Goal: Information Seeking & Learning: Learn about a topic

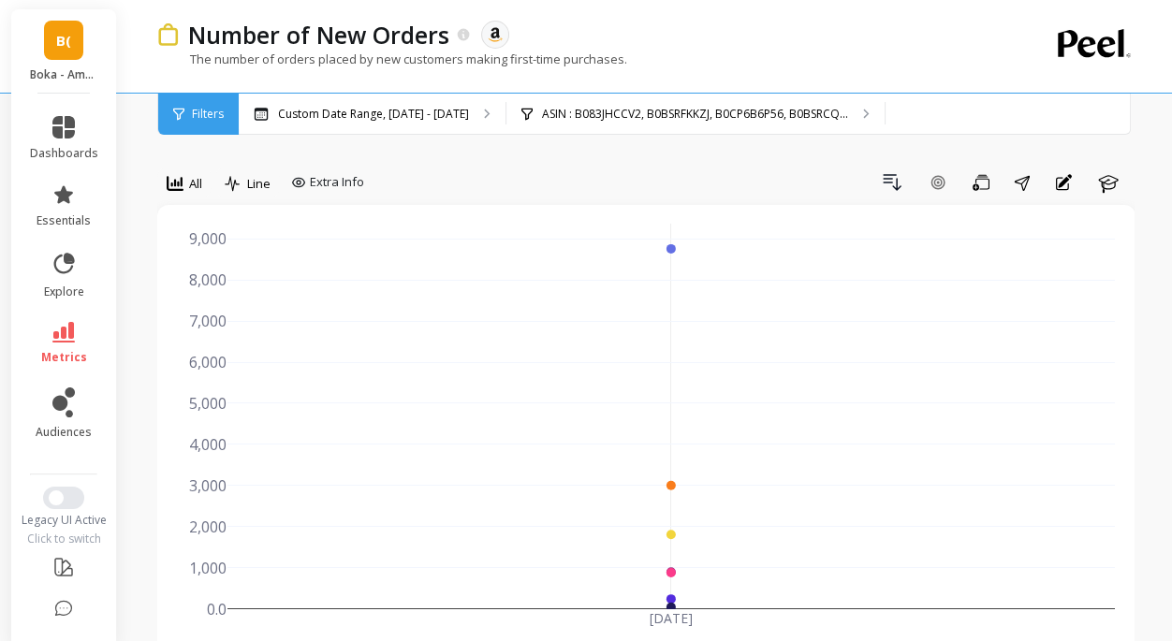
click at [62, 42] on span "B(" at bounding box center [63, 41] width 15 height 22
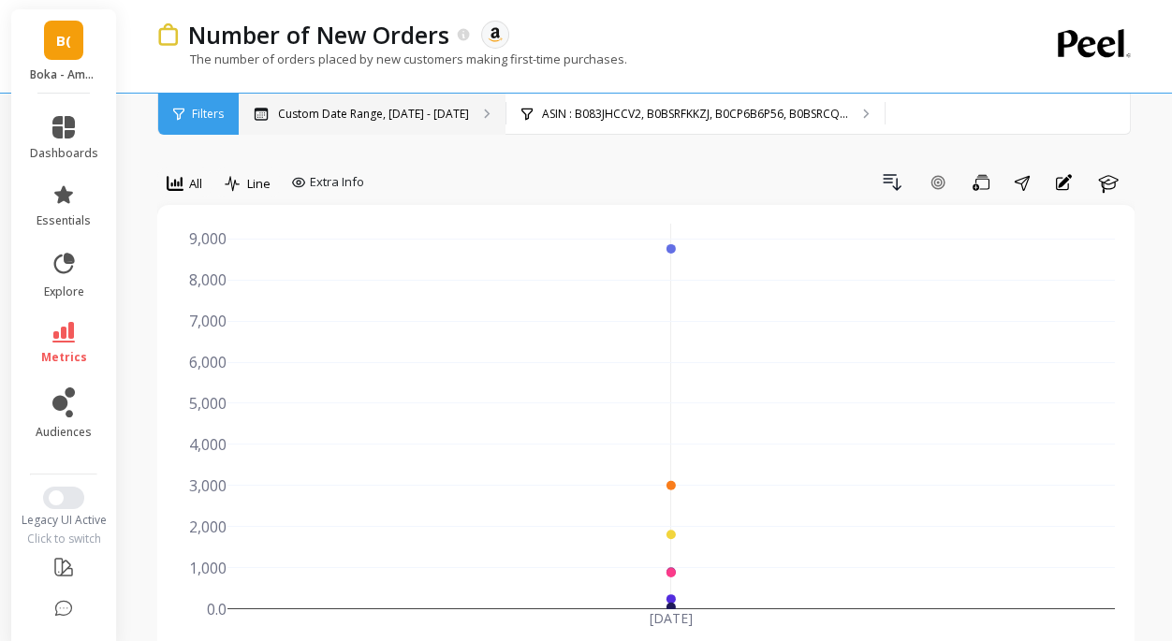
click at [371, 104] on div "Custom Date Range, [DATE] - [DATE]" at bounding box center [372, 114] width 267 height 41
click at [57, 45] on span "B(" at bounding box center [63, 41] width 15 height 22
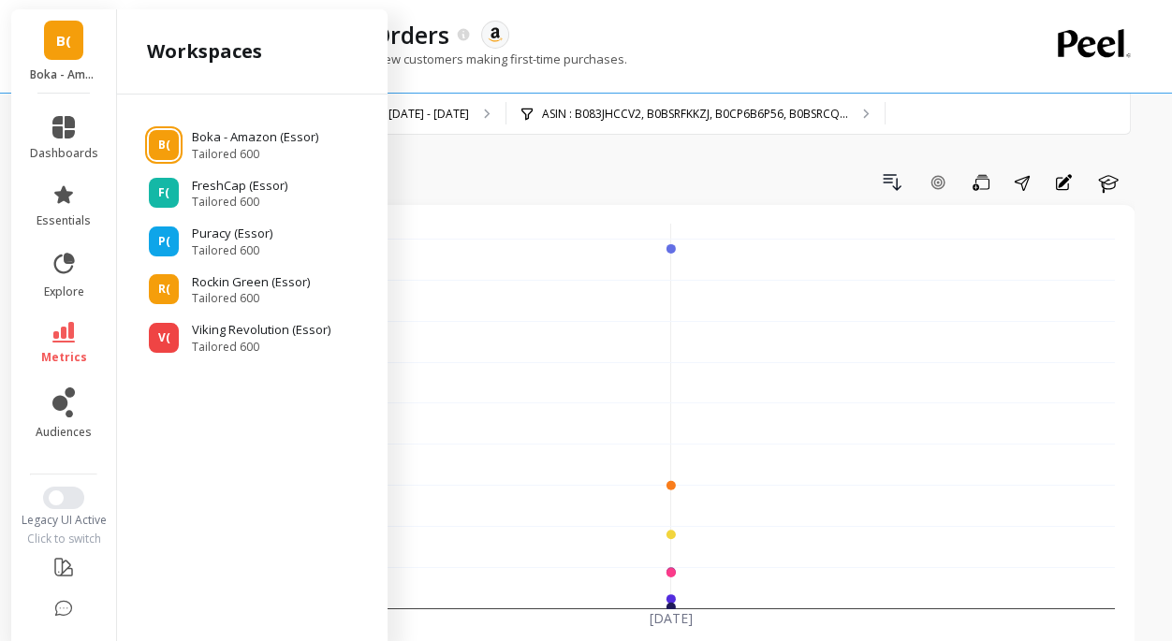
click at [639, 28] on div "Number of New Orders The data you are viewing comes from: Amazon Seller Central" at bounding box center [580, 35] width 803 height 32
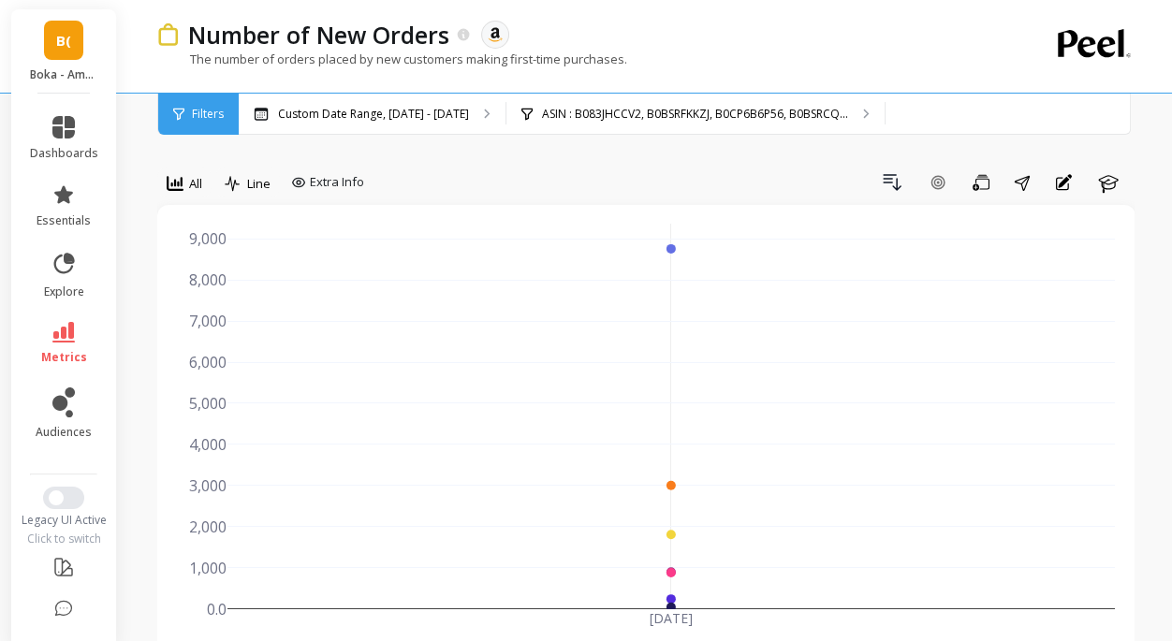
click at [72, 49] on link "B(" at bounding box center [63, 40] width 39 height 39
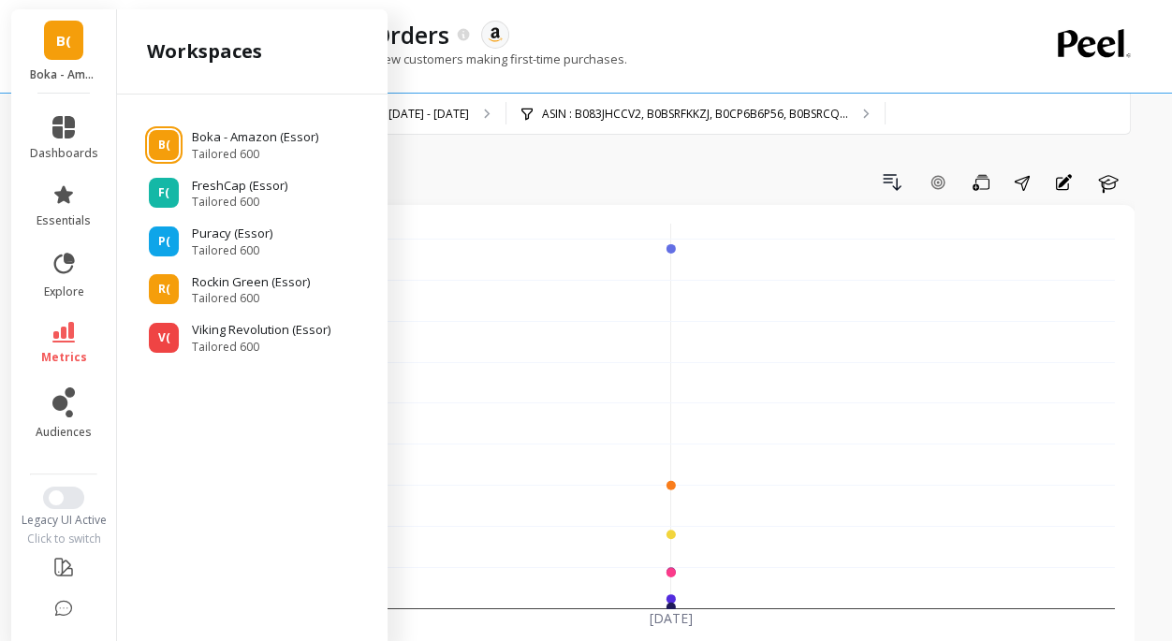
click at [67, 33] on span "B(" at bounding box center [63, 41] width 15 height 22
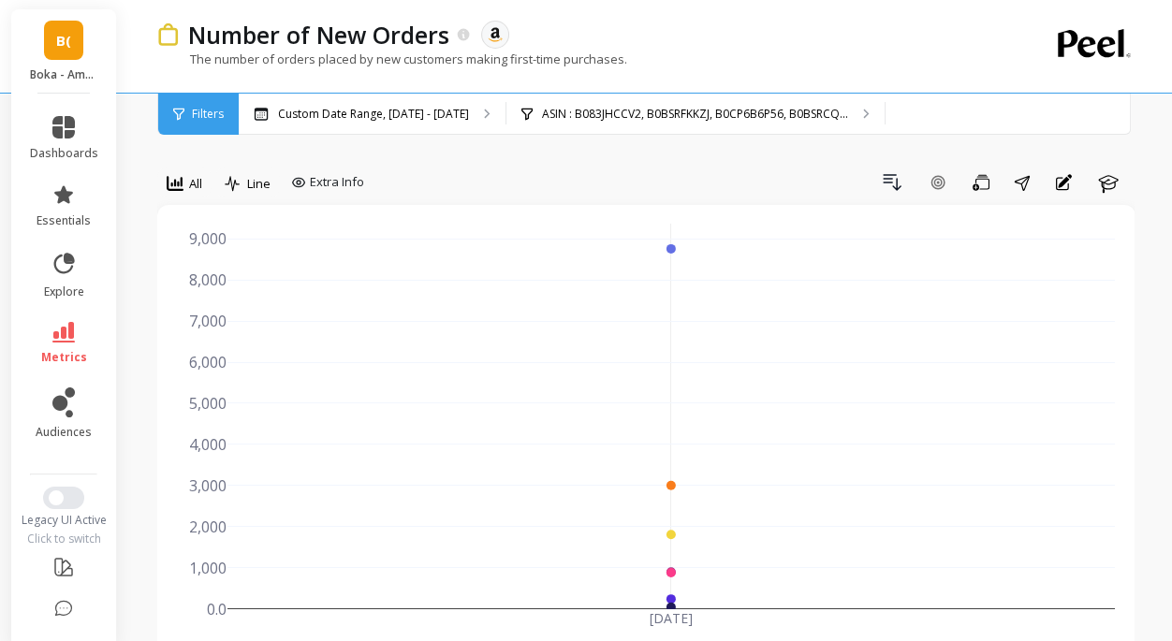
click at [75, 35] on link "B(" at bounding box center [63, 40] width 39 height 39
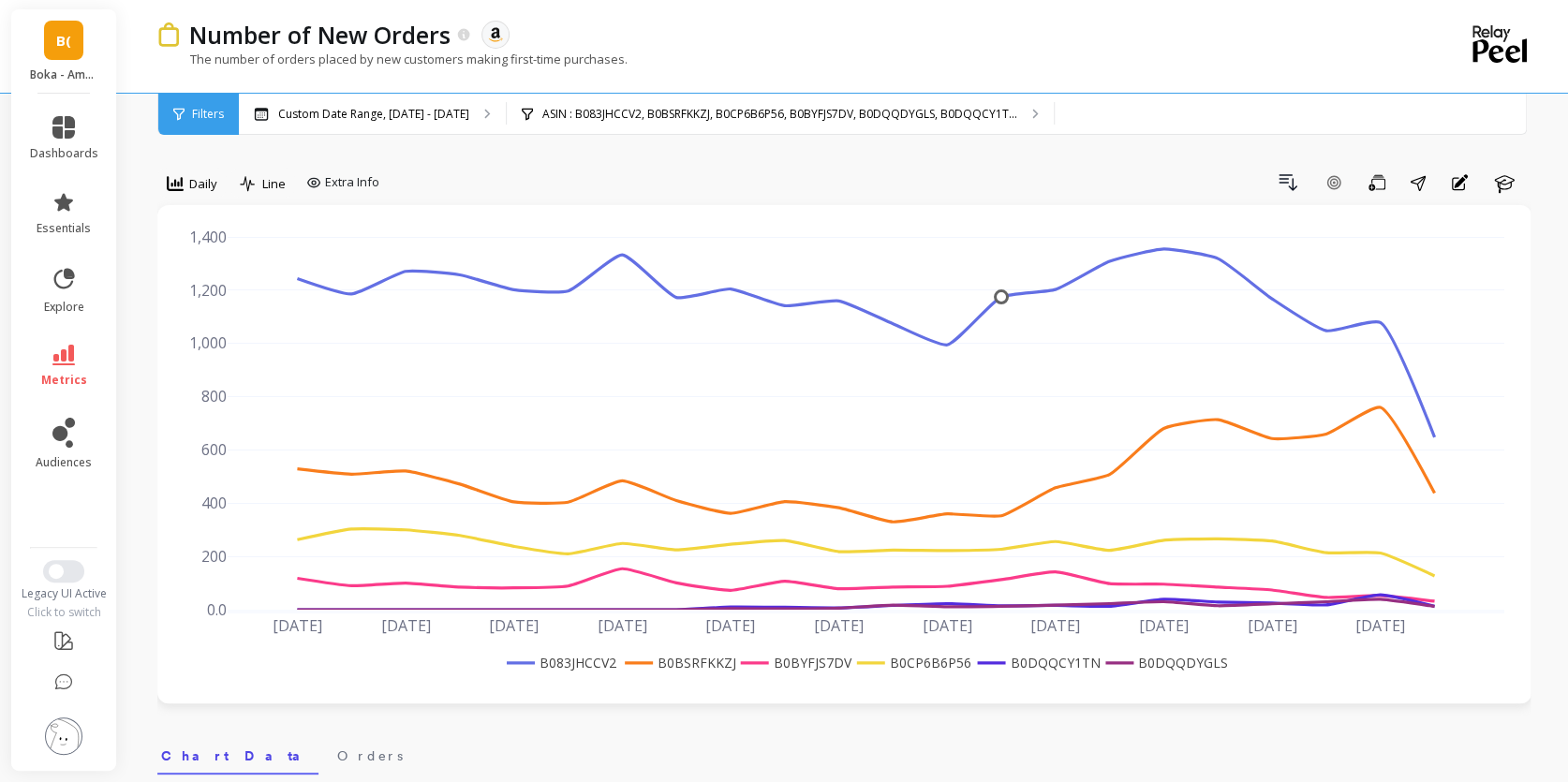
click at [71, 45] on link "B(" at bounding box center [63, 40] width 39 height 39
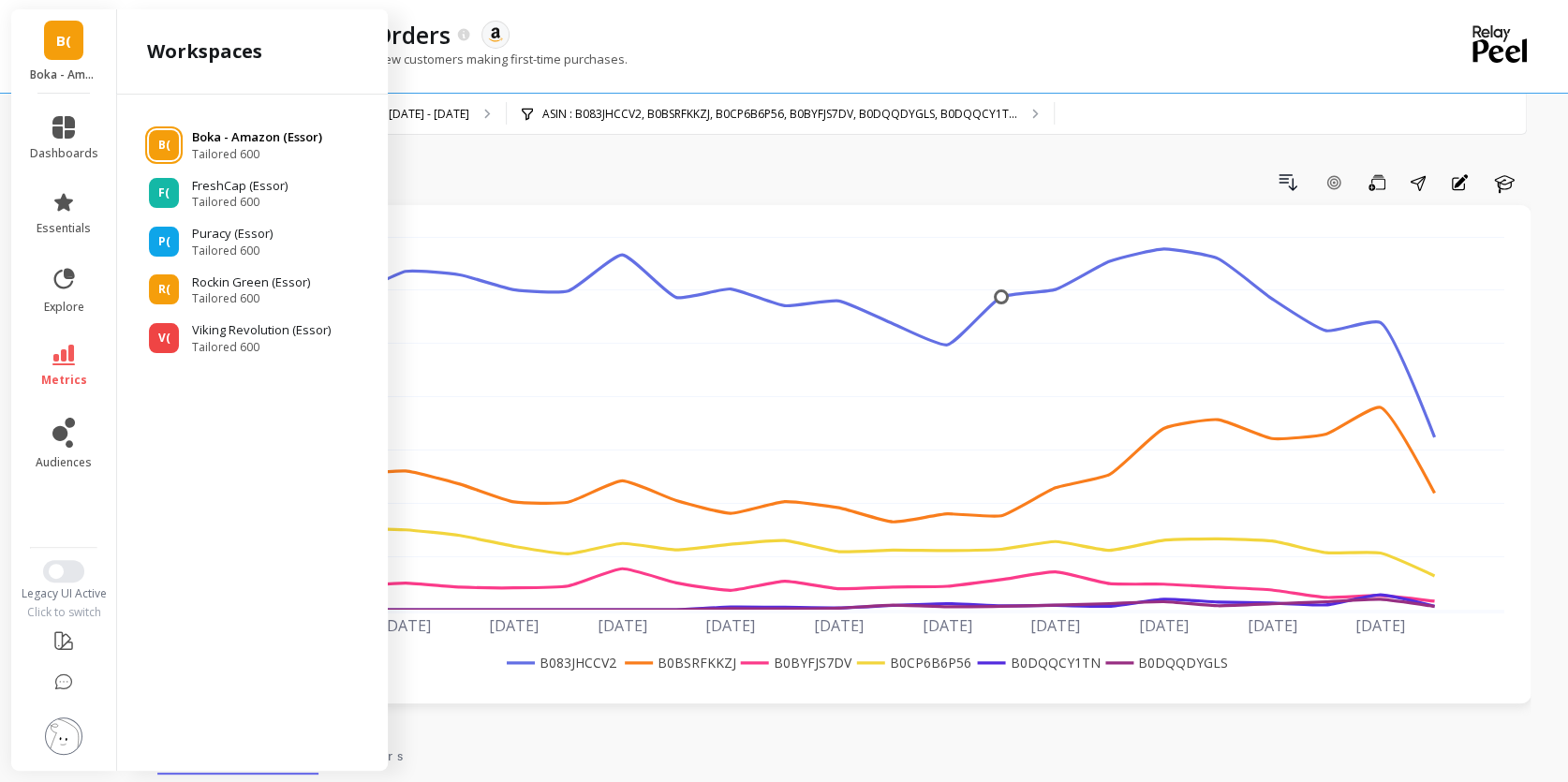
click at [264, 140] on p "Boka - Amazon (Essor)" at bounding box center [257, 137] width 130 height 19
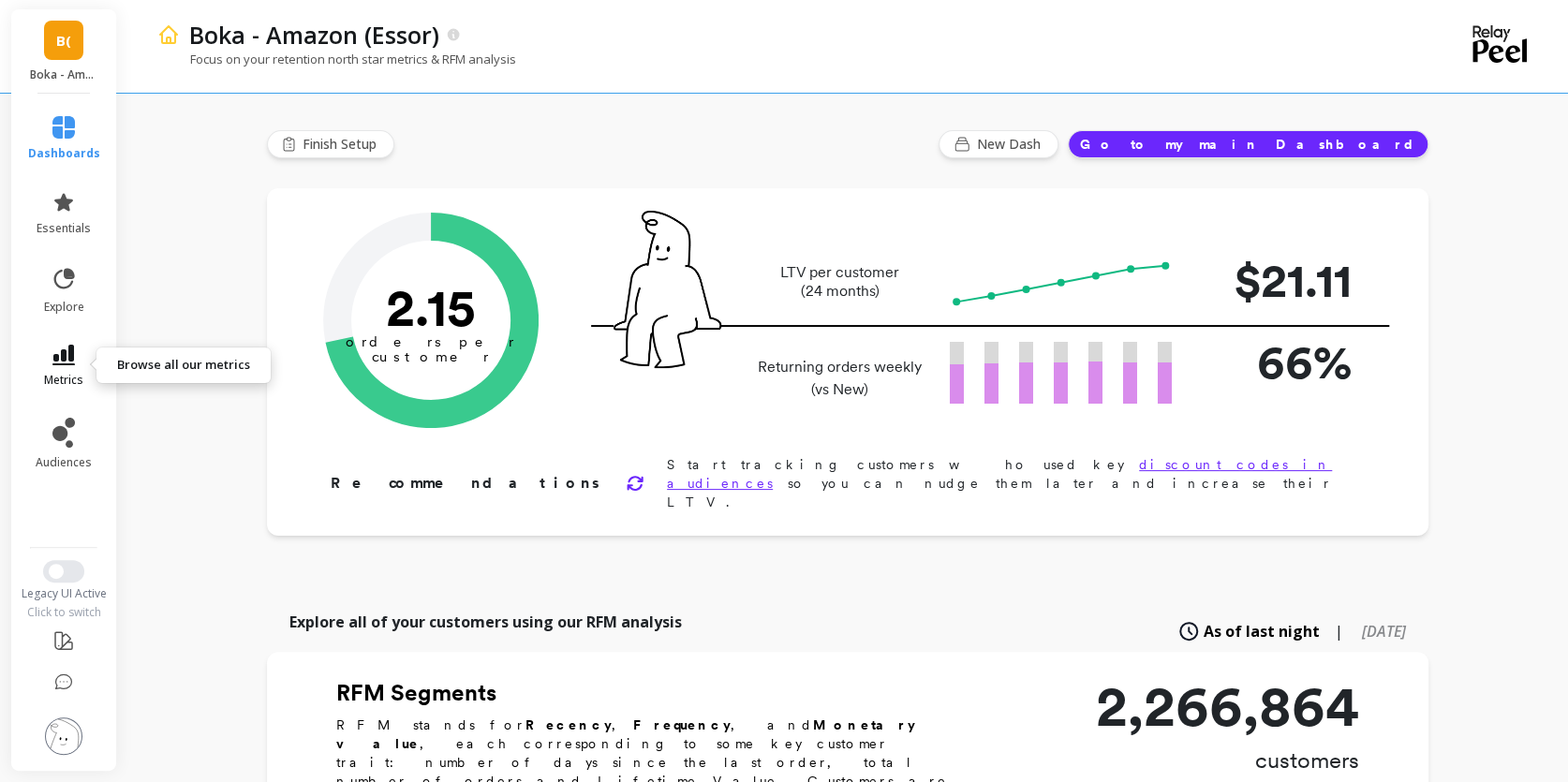
click at [67, 373] on span "metrics" at bounding box center [63, 380] width 39 height 15
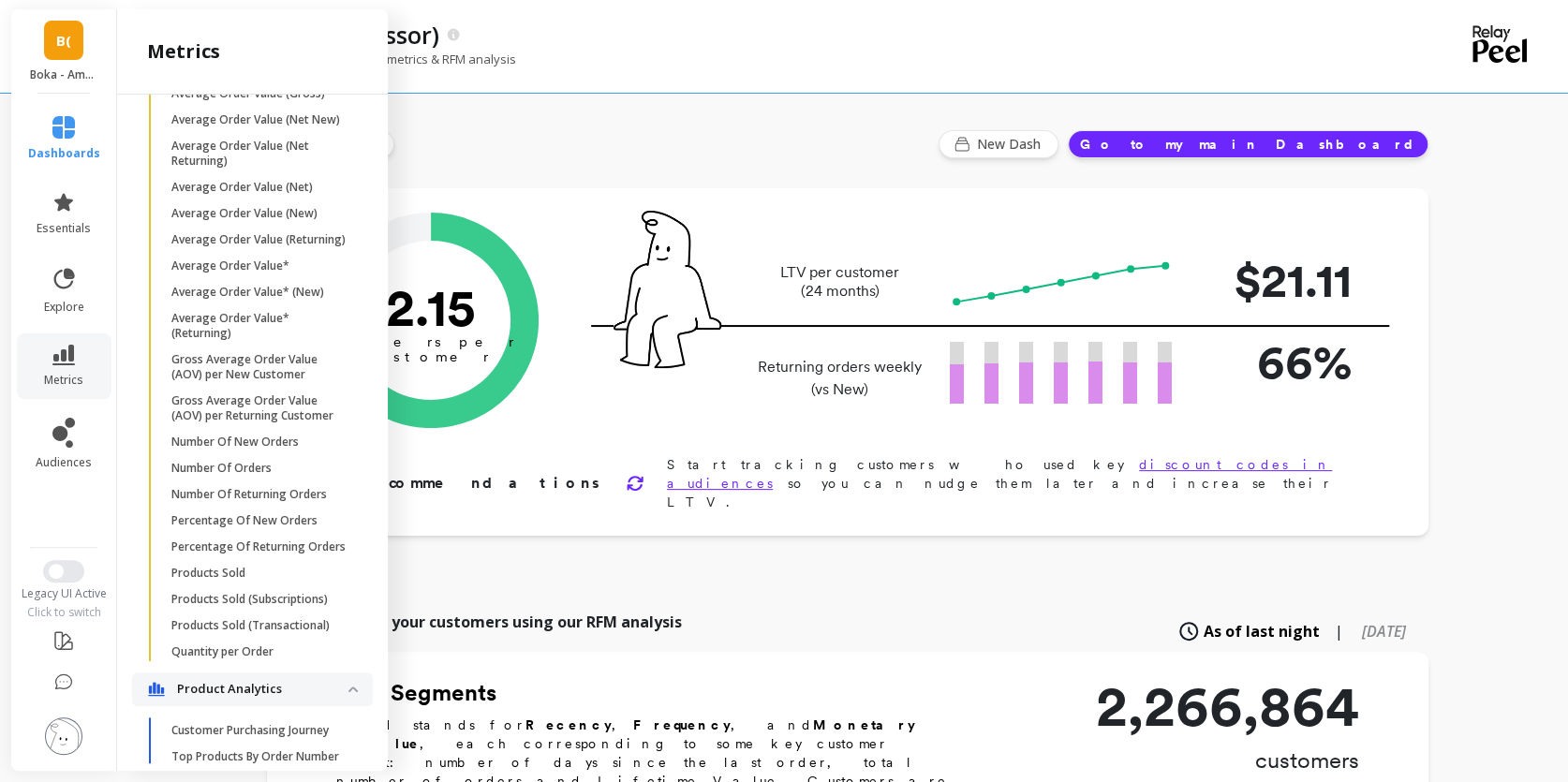
scroll to position [694, 0]
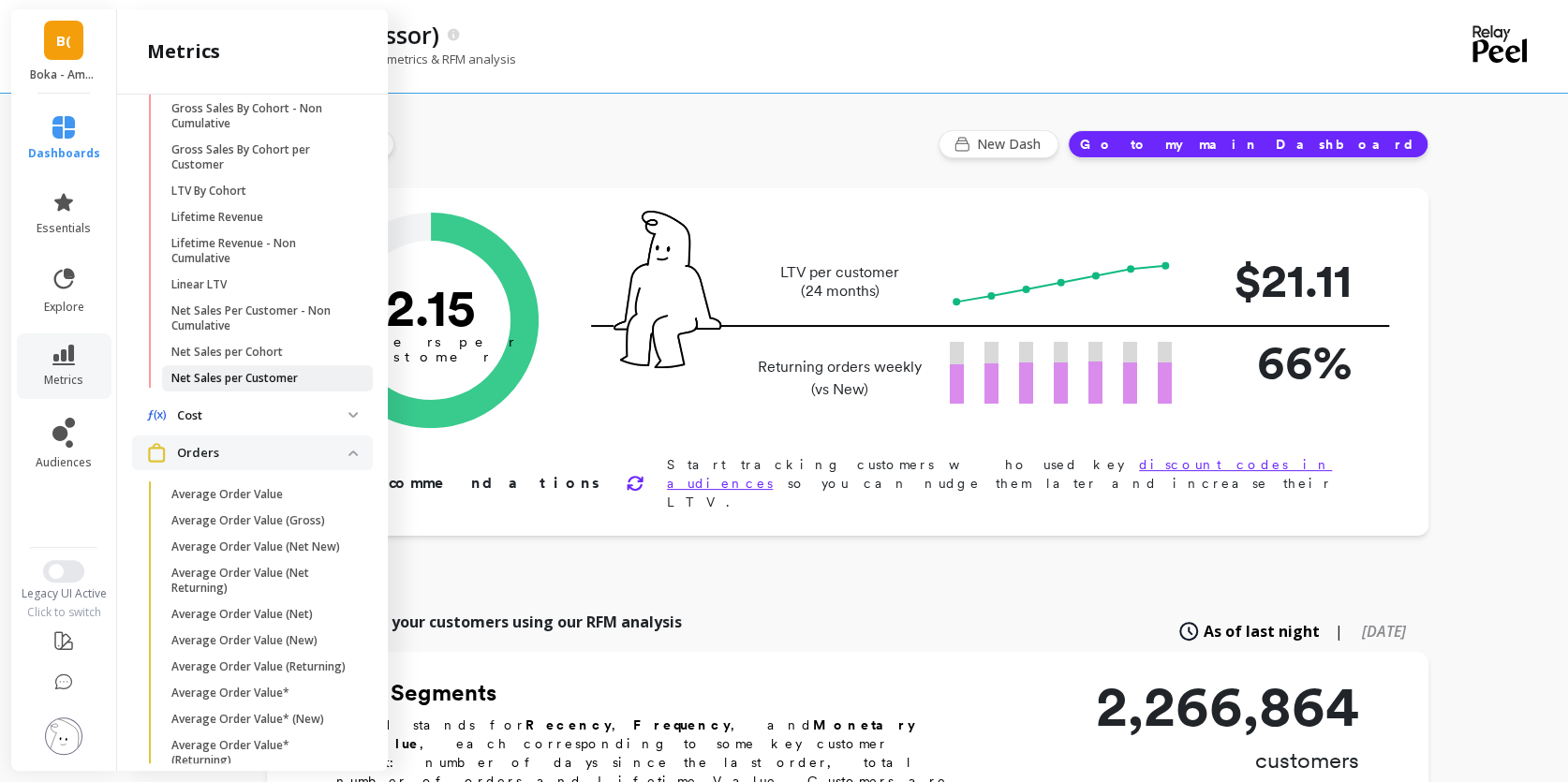
click at [258, 376] on p "Net Sales per Customer" at bounding box center [234, 378] width 126 height 15
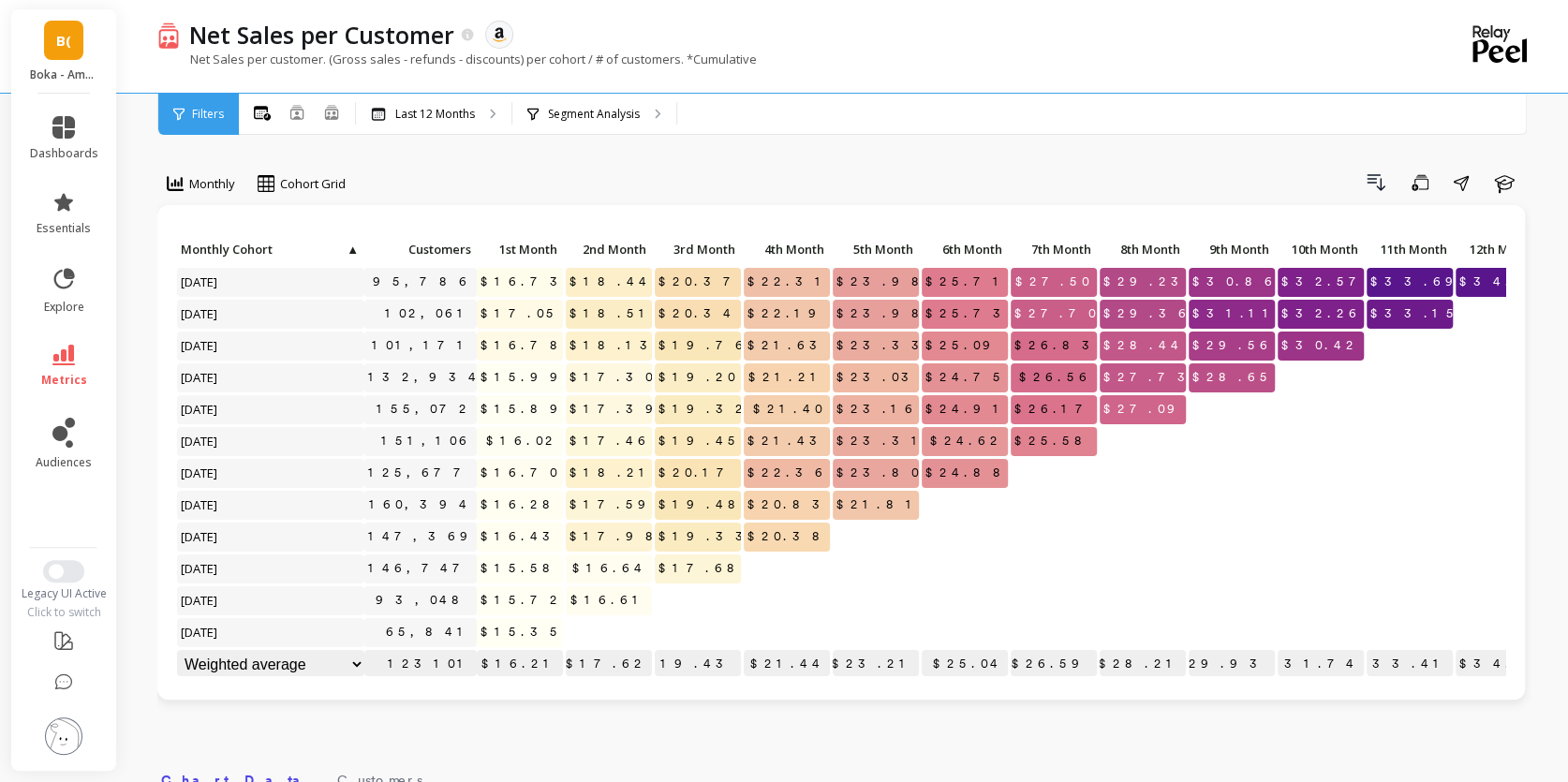
scroll to position [0, 37]
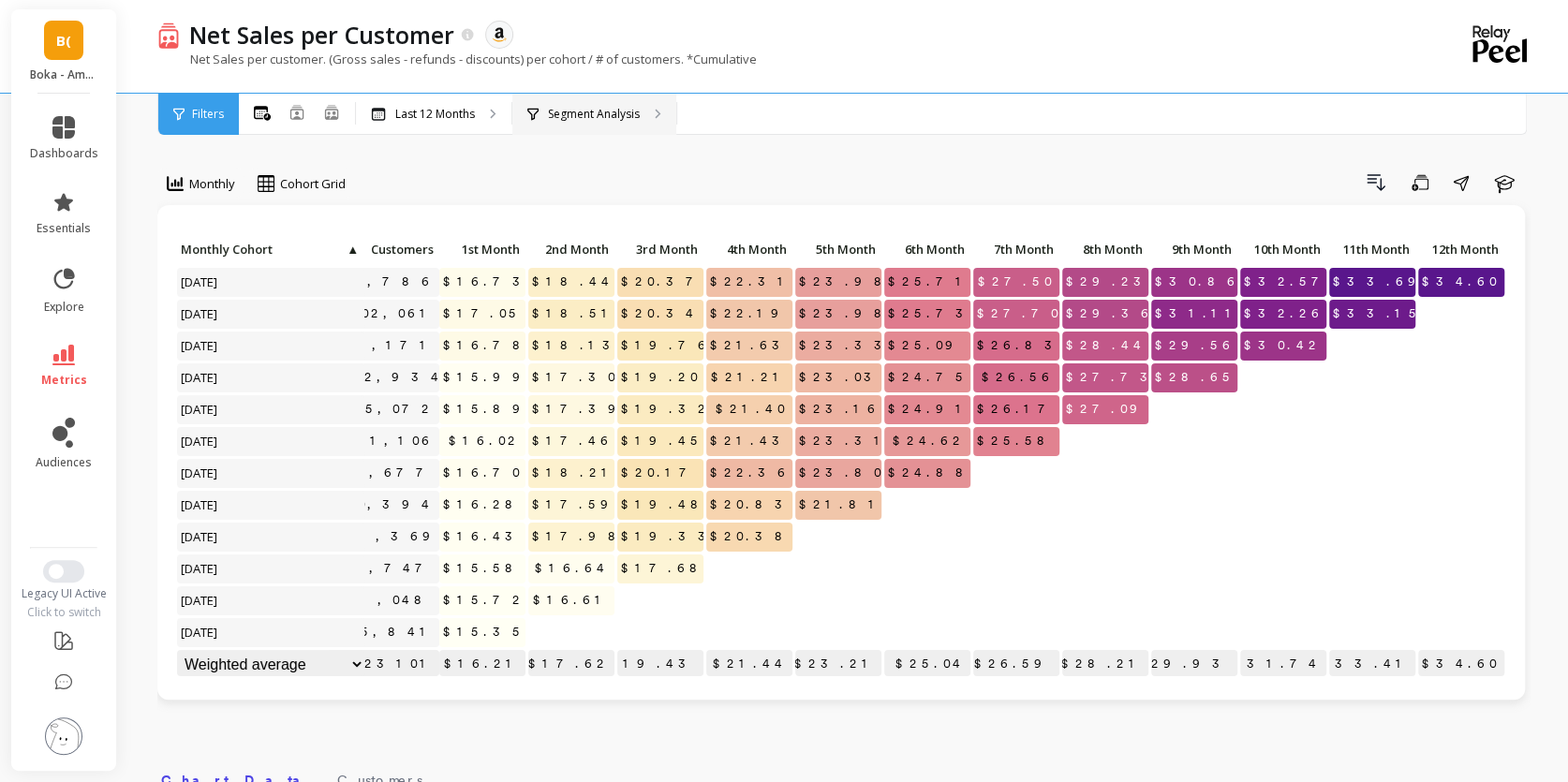
click at [593, 117] on p "Segment Analysis" at bounding box center [594, 114] width 92 height 15
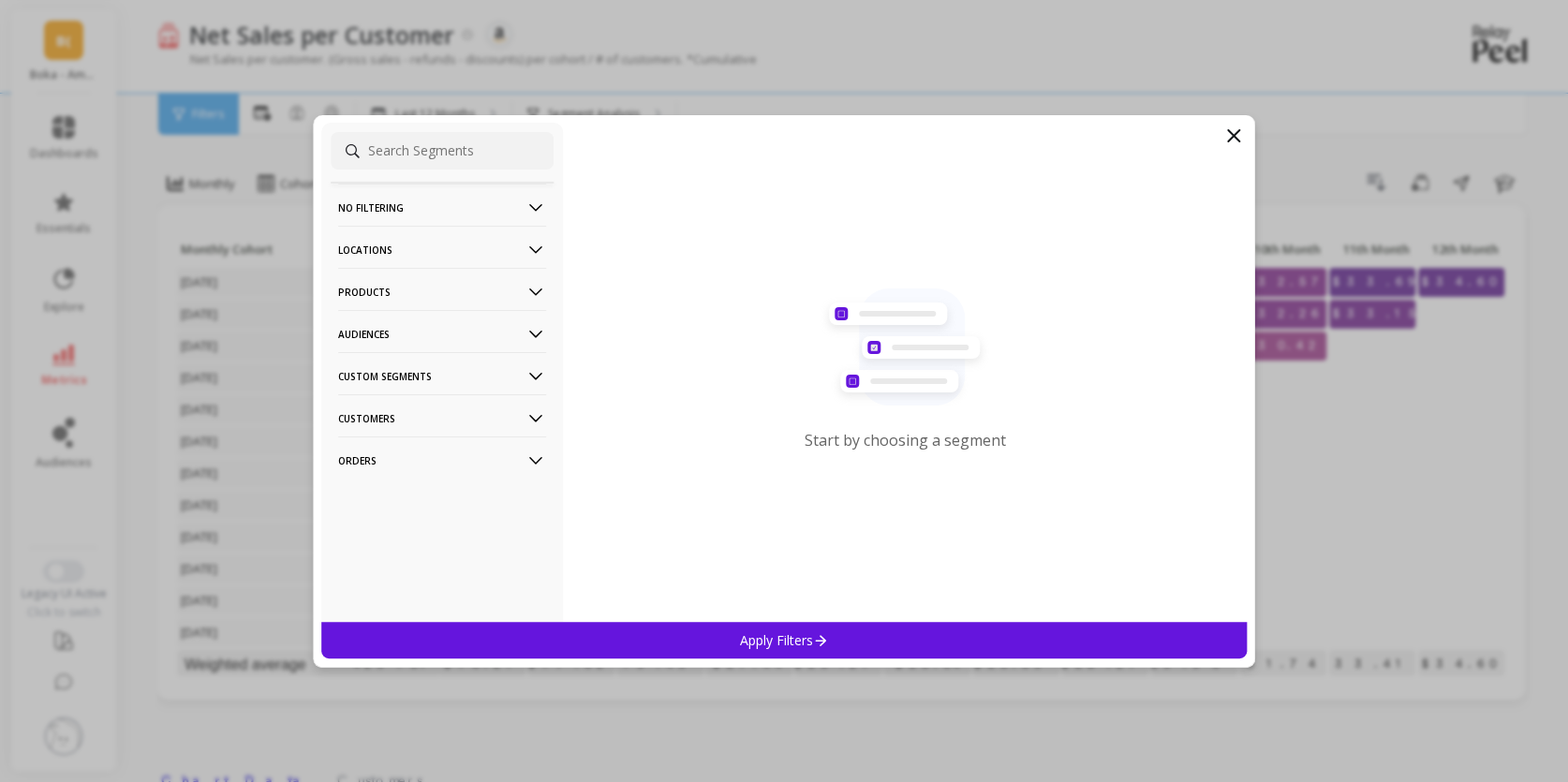
click at [421, 287] on p "Products" at bounding box center [442, 292] width 208 height 48
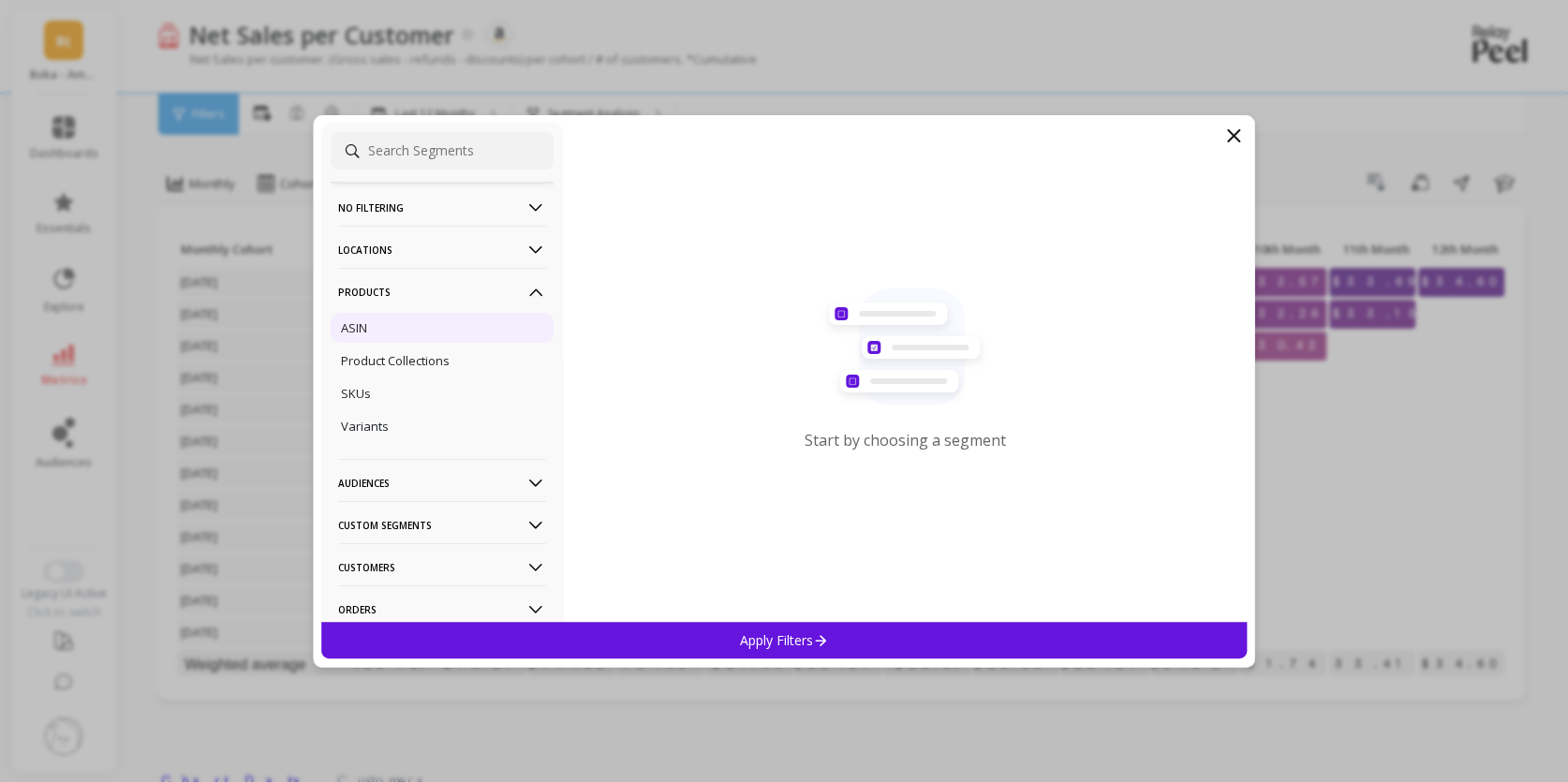
click at [350, 337] on div "ASIN" at bounding box center [442, 328] width 223 height 30
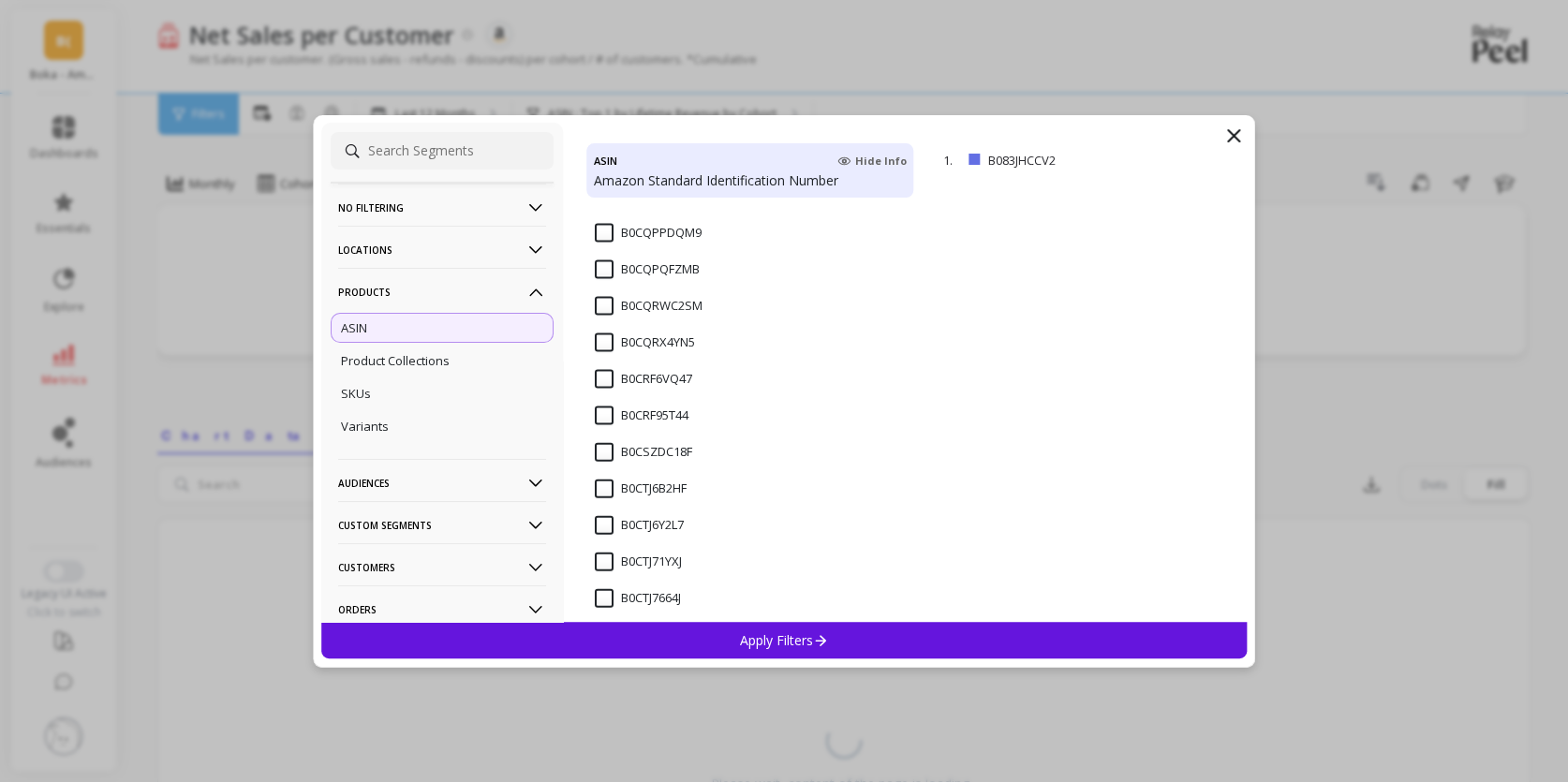
scroll to position [6752, 0]
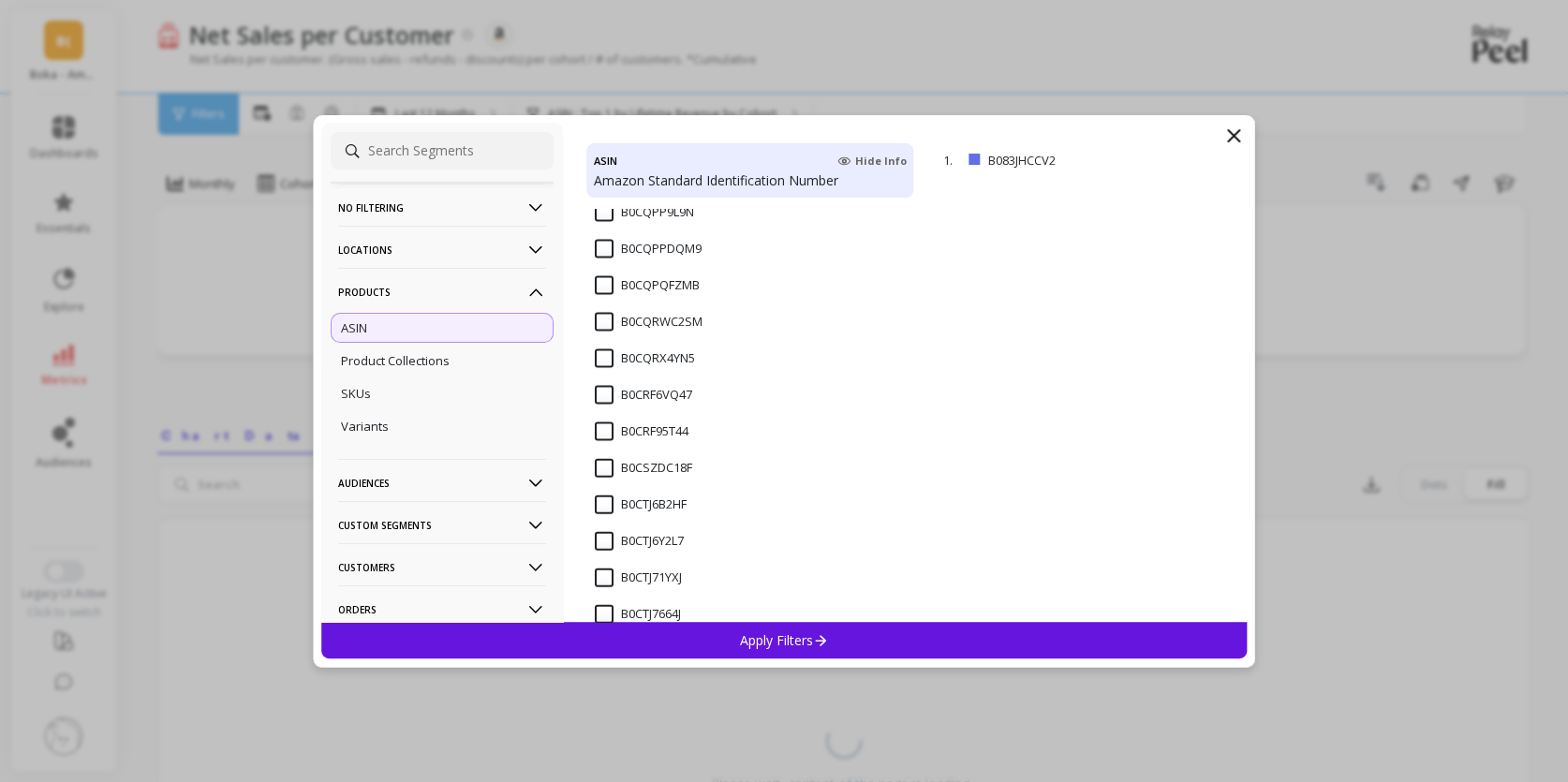
click at [669, 248] on input "B0CQPPDQM9" at bounding box center [648, 249] width 107 height 19
click at [788, 628] on div "Apply Filters" at bounding box center [783, 640] width 925 height 37
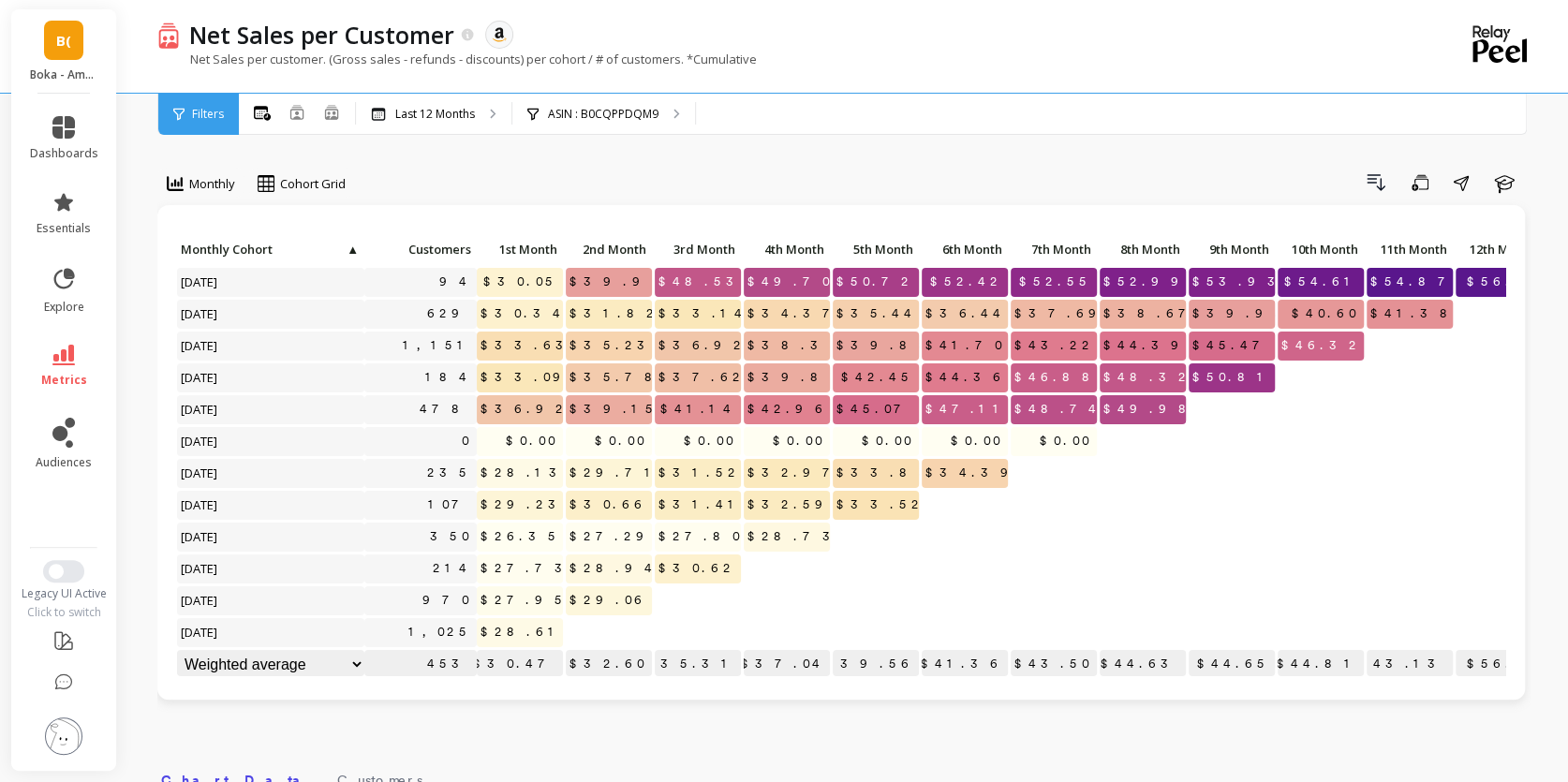
scroll to position [0, 37]
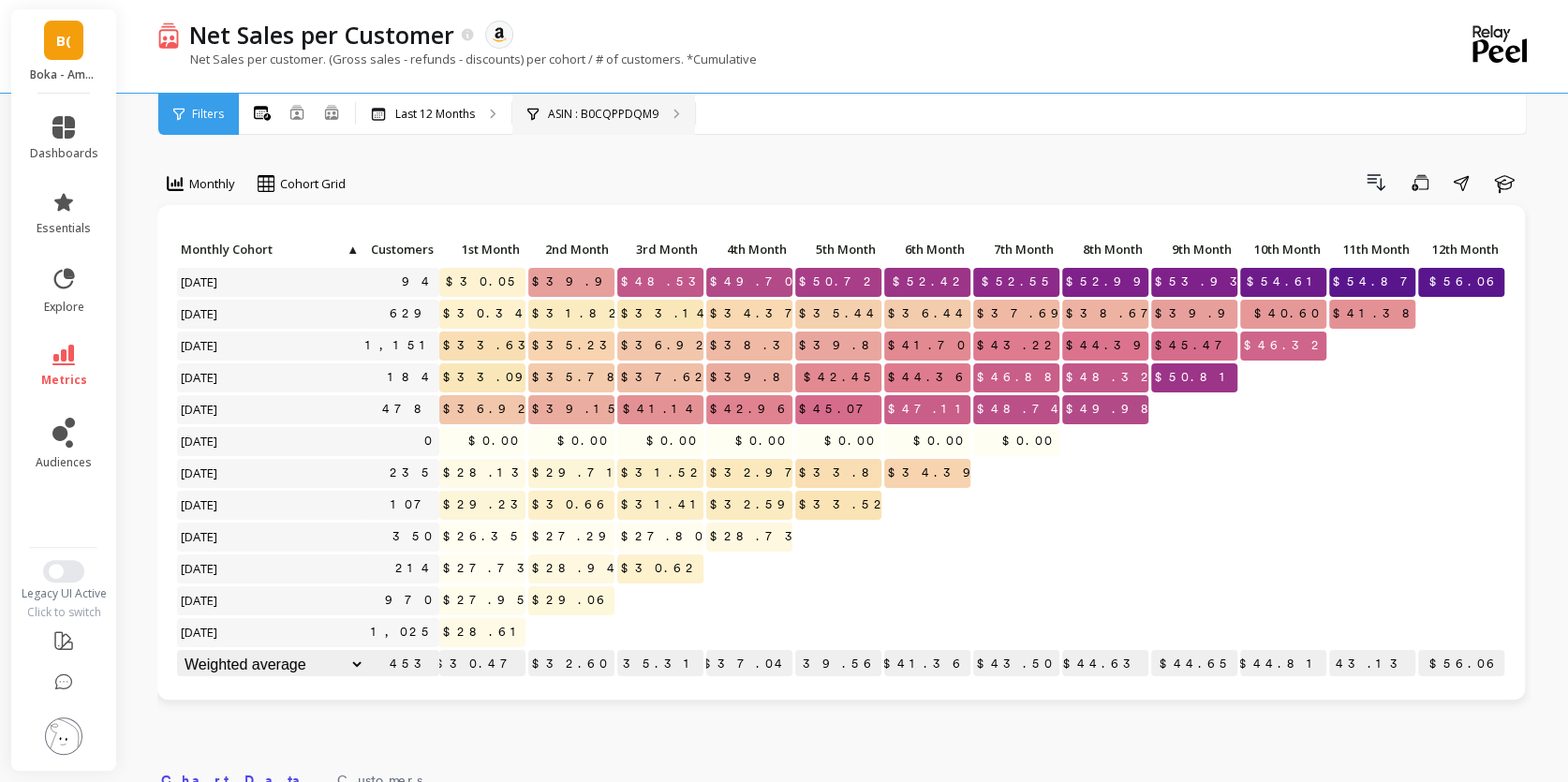
click at [620, 113] on p "ASIN : B0CQPPDQM9" at bounding box center [603, 114] width 111 height 15
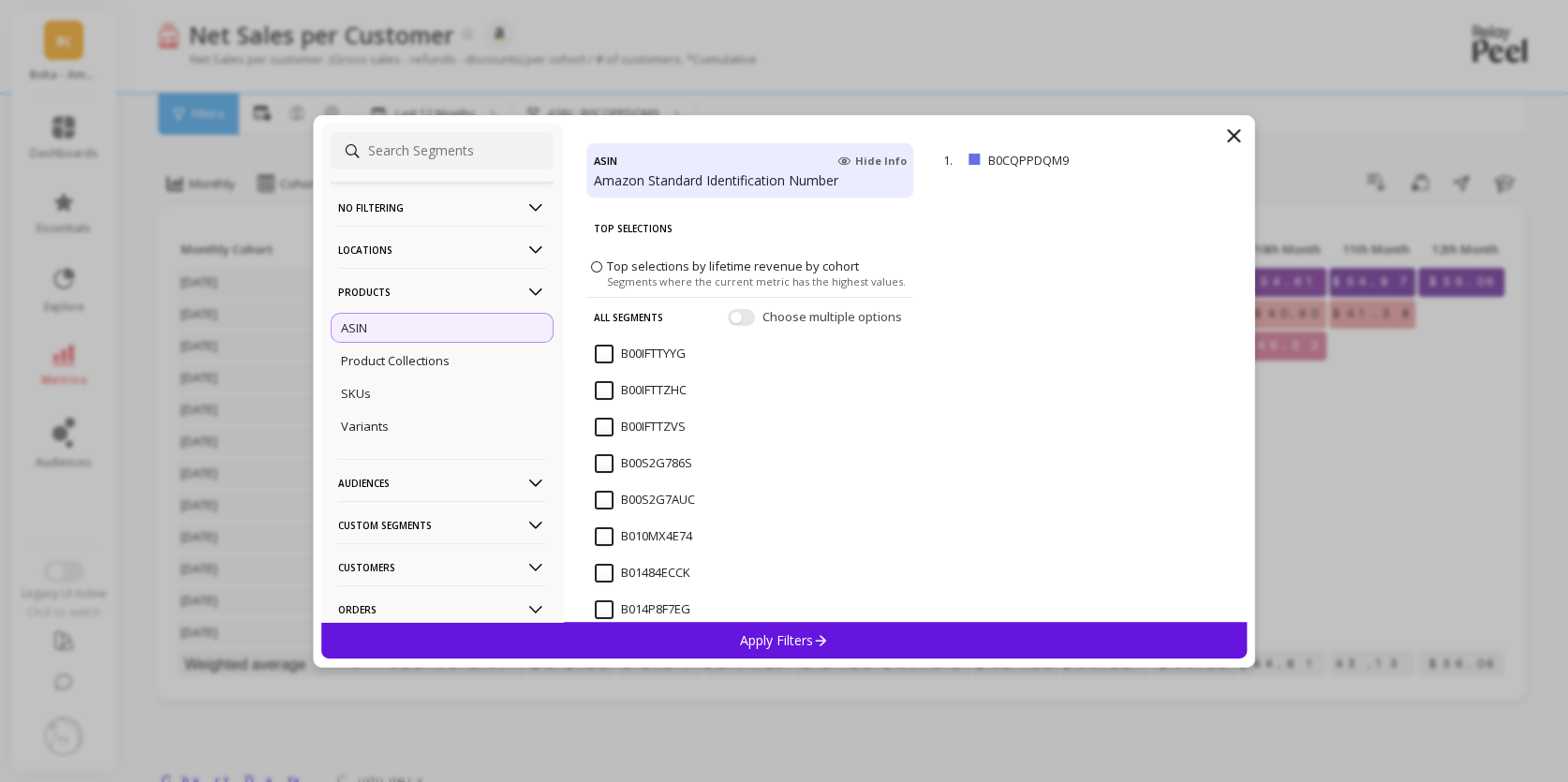
scroll to position [3, 0]
click at [602, 262] on label "Top selections by lifetime revenue by cohort Segments where the current metric …" at bounding box center [748, 269] width 315 height 31
click at [0, 0] on input "Top selections by lifetime revenue by cohort Segments where the current metric …" at bounding box center [0, 0] width 0 height 0
click at [1235, 140] on icon at bounding box center [1233, 136] width 22 height 22
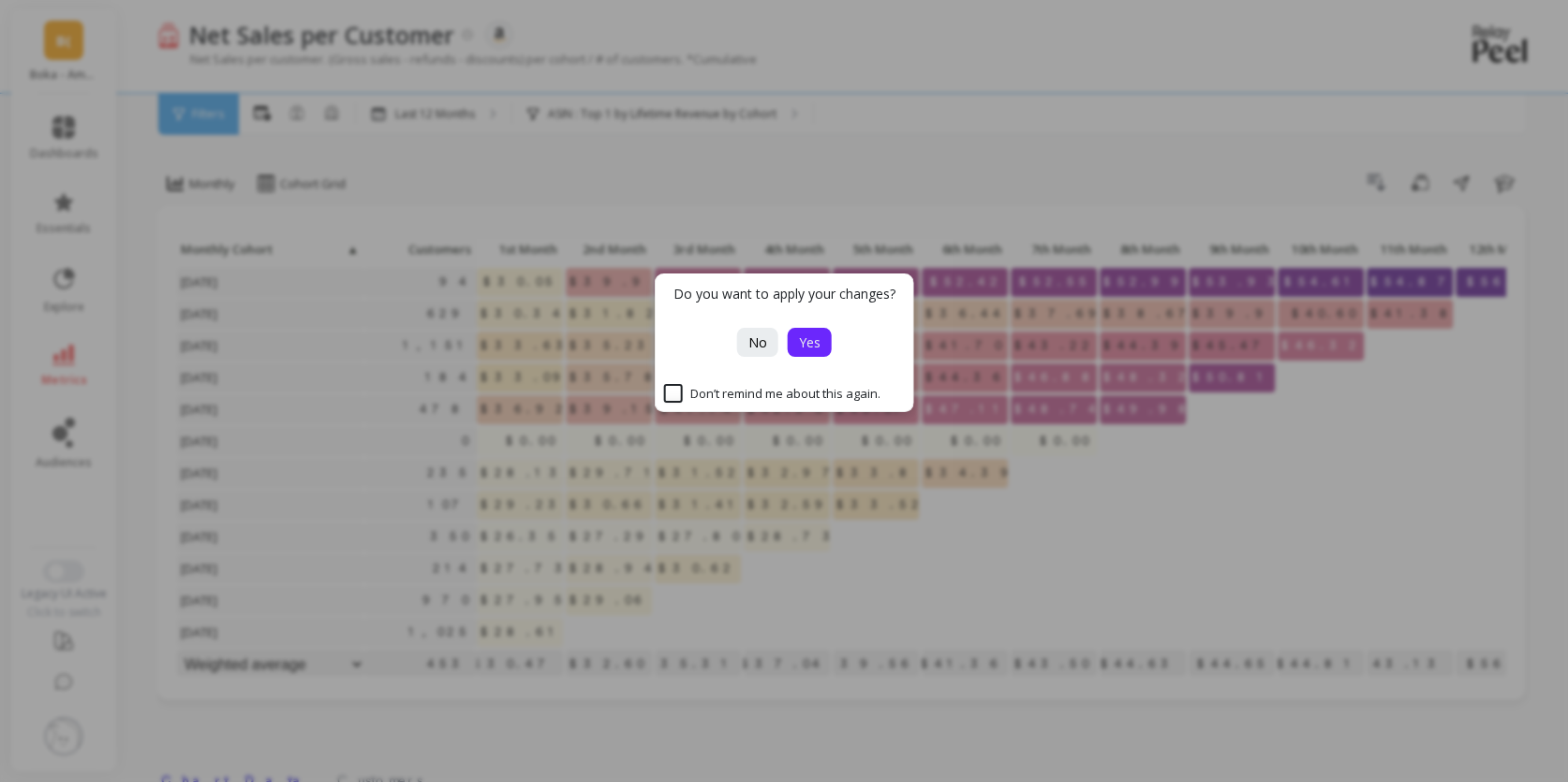
click at [799, 342] on span "Yes" at bounding box center [810, 342] width 22 height 18
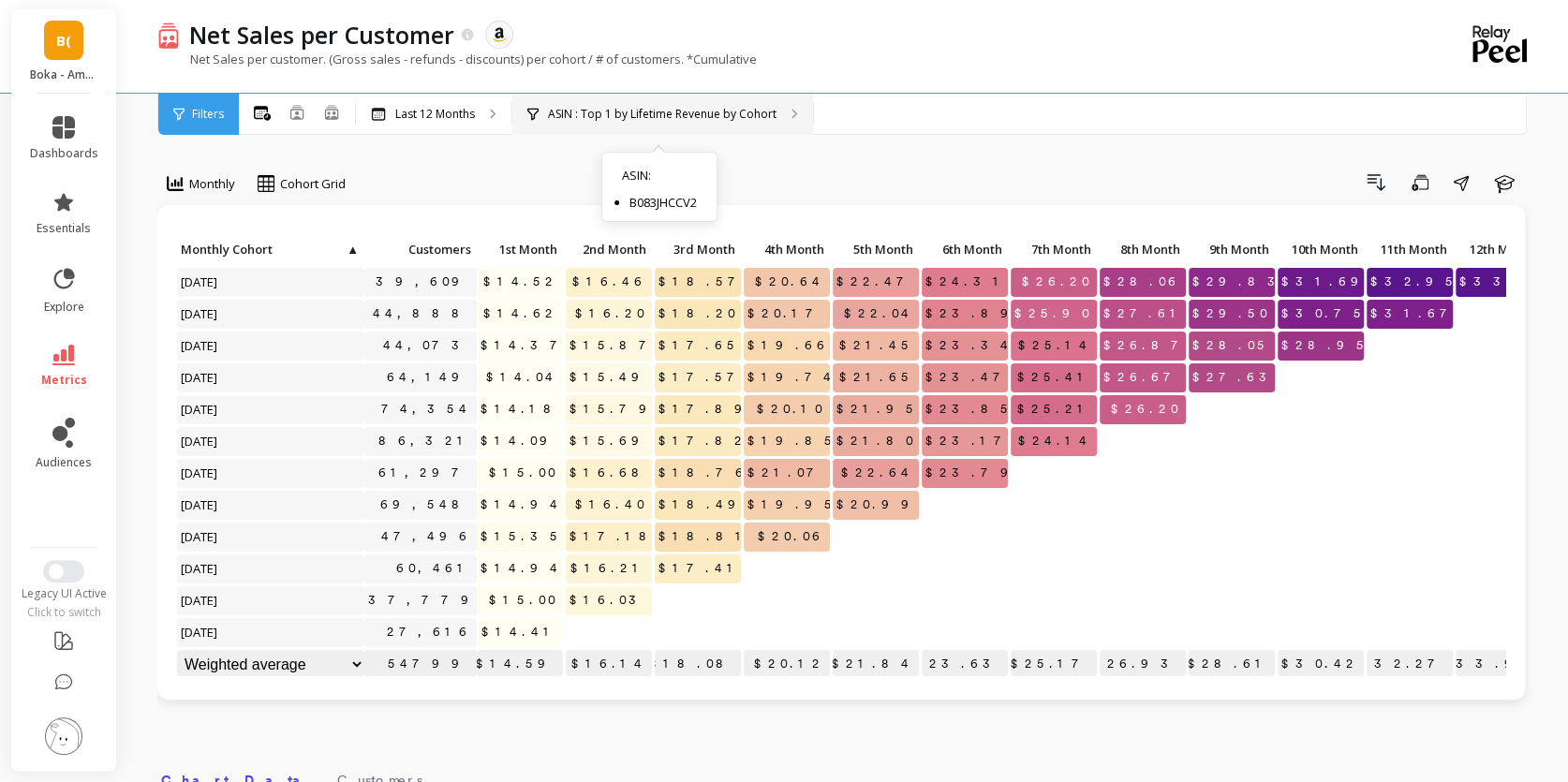
click at [634, 111] on p "ASIN : Top 1 by Lifetime Revenue by Cohort" at bounding box center [662, 114] width 229 height 15
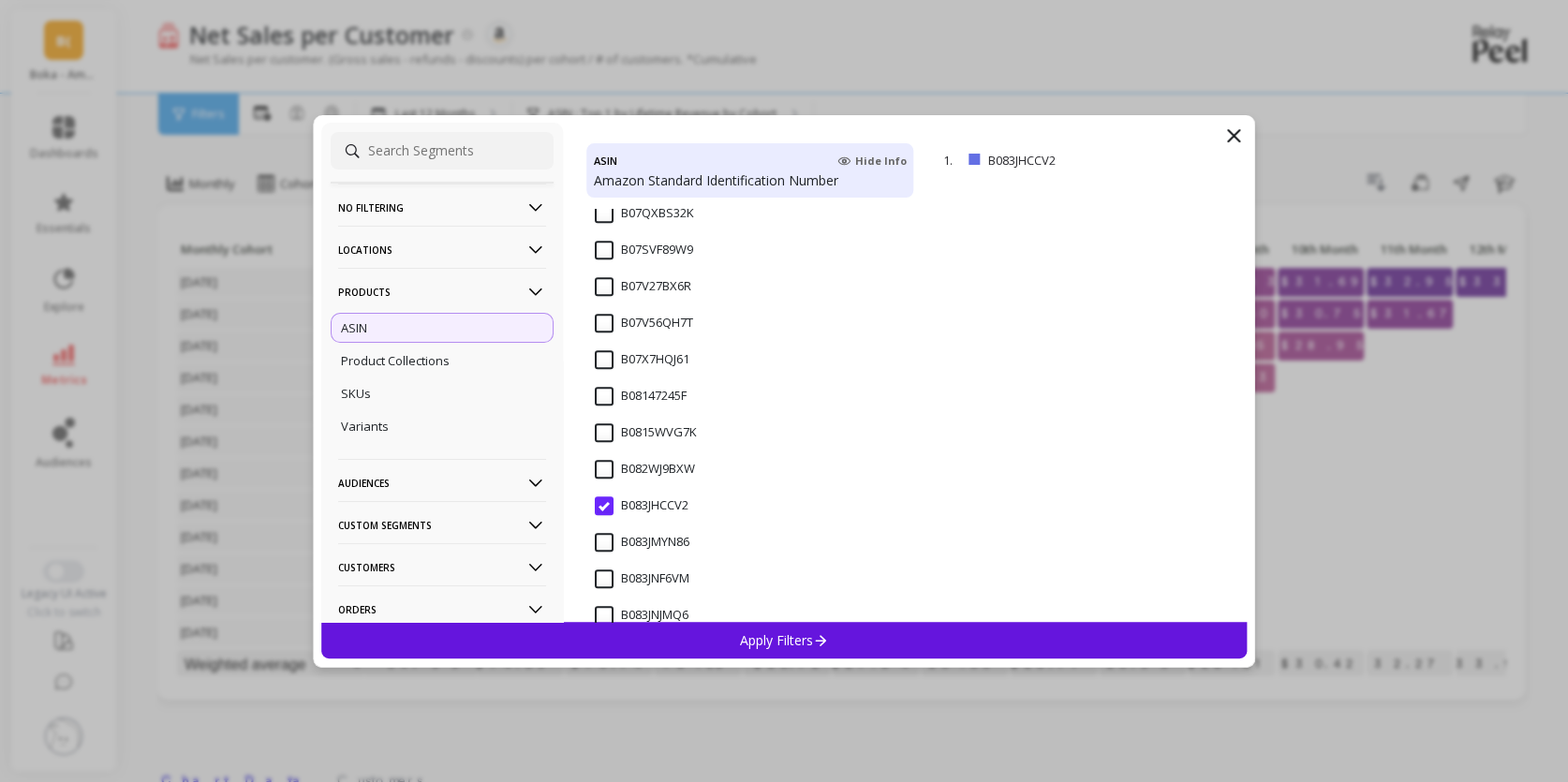
scroll to position [1199, 0]
click at [824, 648] on div "Apply Filters" at bounding box center [783, 640] width 925 height 37
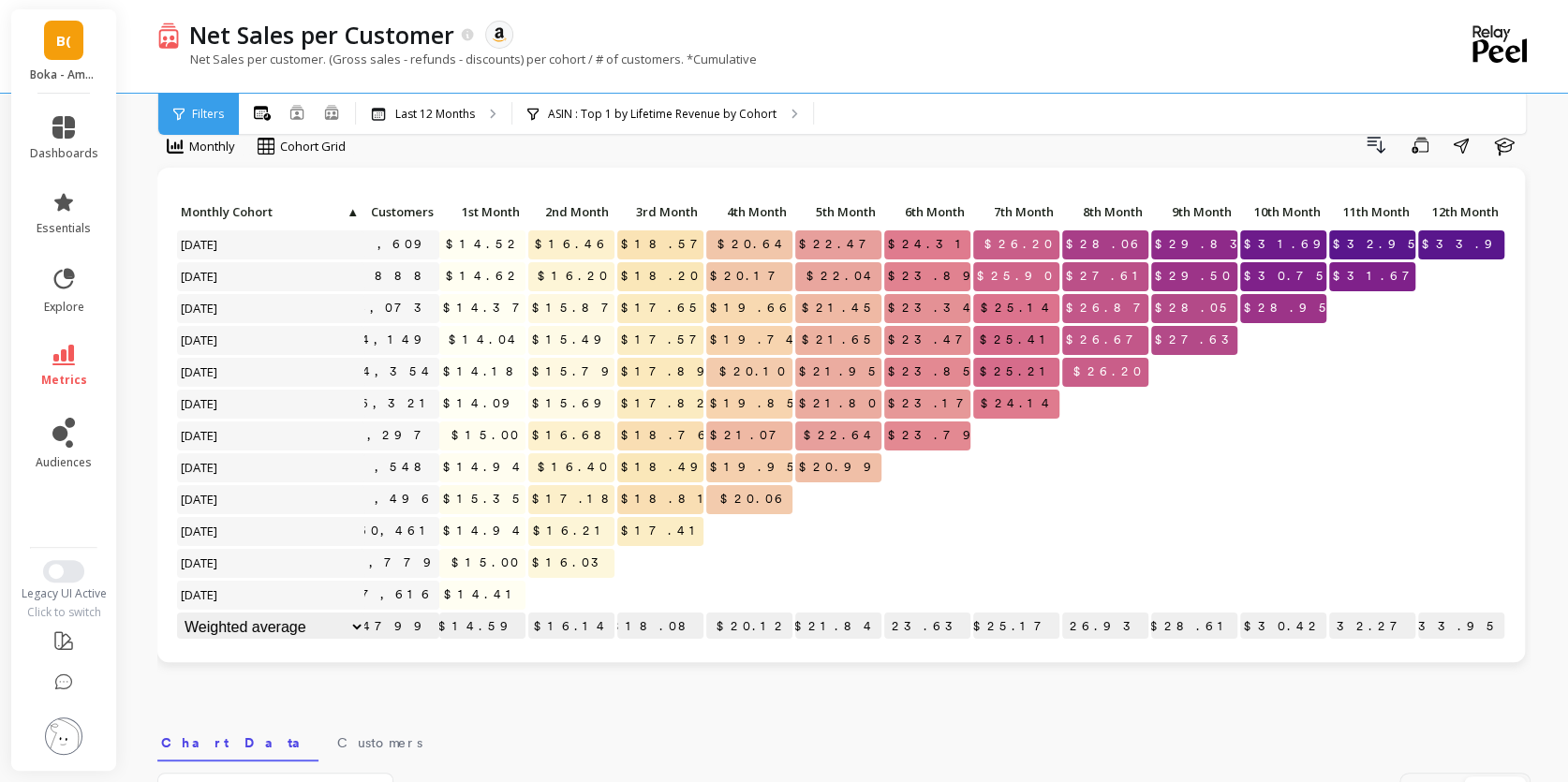
scroll to position [0, 0]
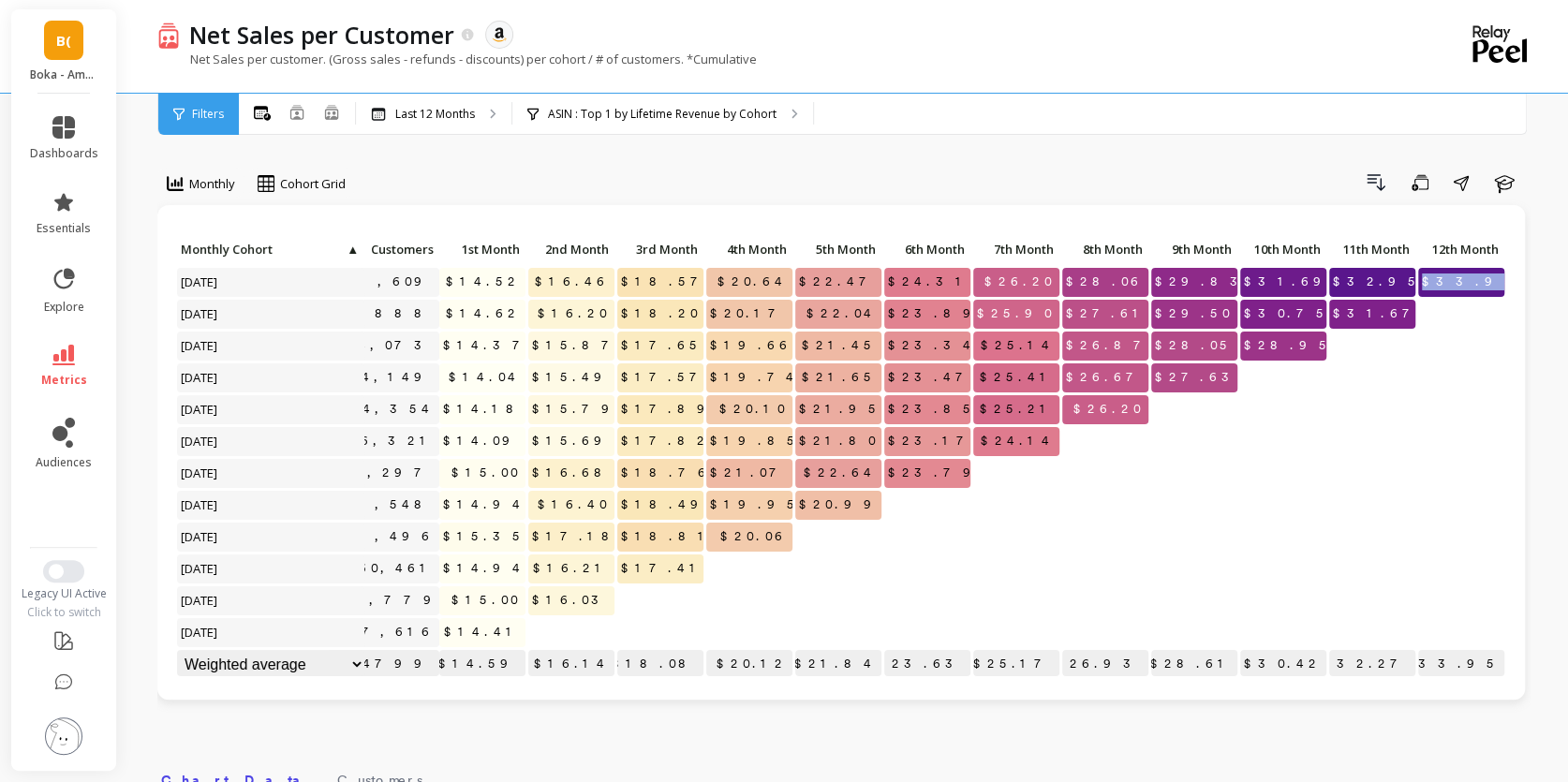
drag, startPoint x: 1498, startPoint y: 280, endPoint x: 1420, endPoint y: 280, distance: 78.7
click at [1419, 280] on p "$33.95" at bounding box center [1461, 282] width 86 height 28
click at [1344, 386] on div at bounding box center [1372, 377] width 86 height 29
click at [653, 111] on p "ASIN : Top 1 by Lifetime Revenue by Cohort" at bounding box center [662, 114] width 229 height 15
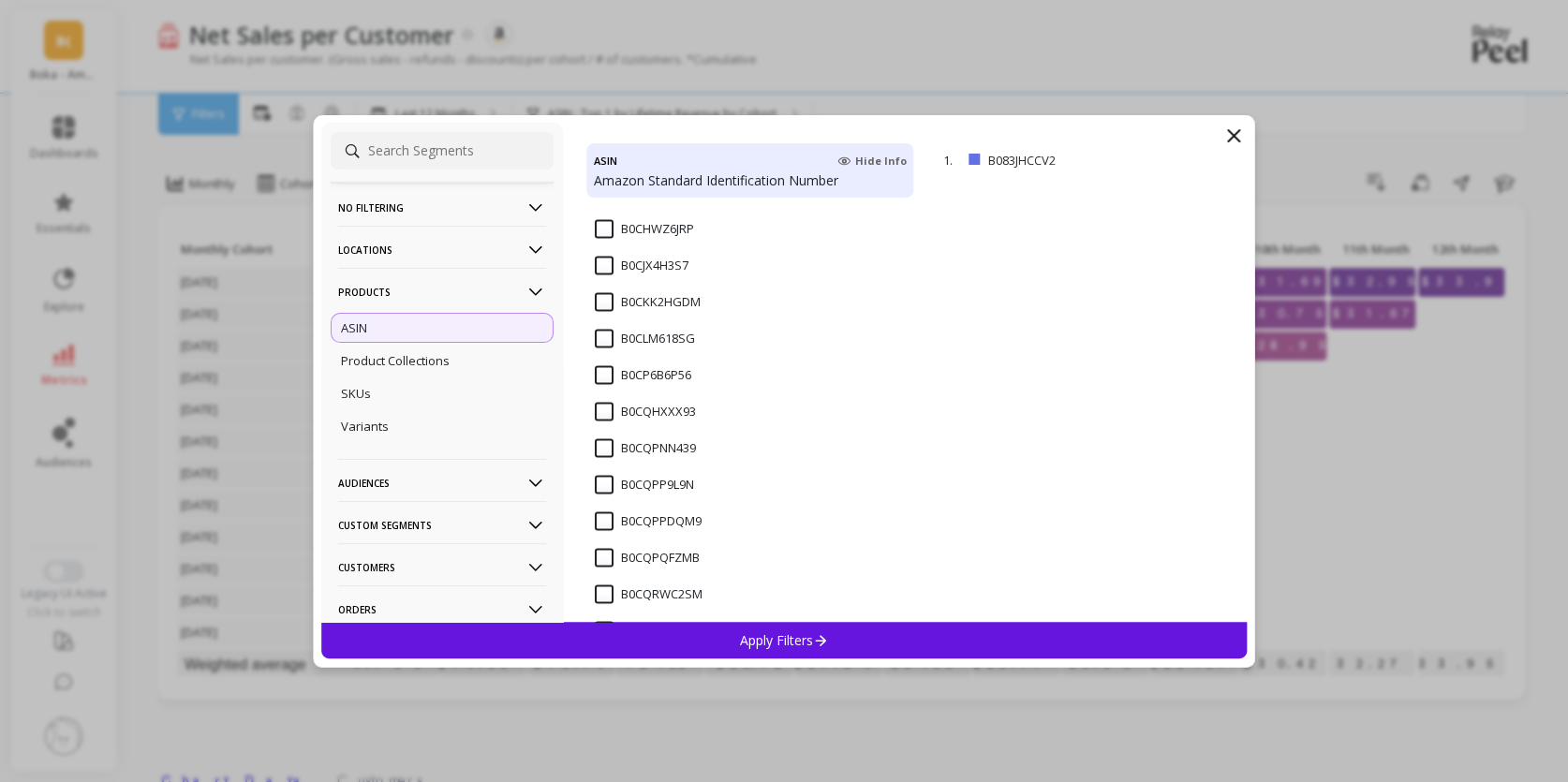
scroll to position [6490, 0]
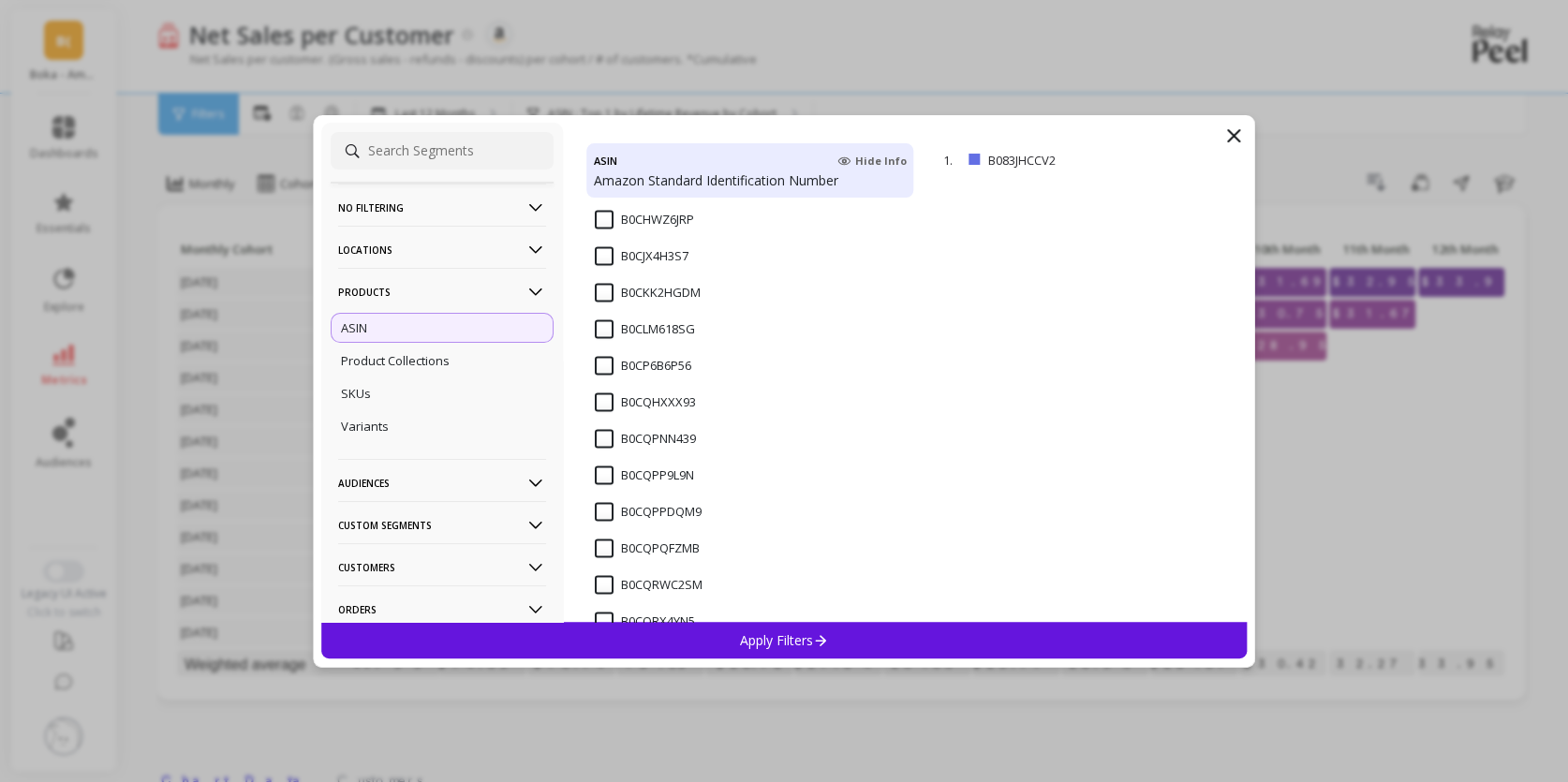
click at [603, 510] on input "B0CQPPDQM9" at bounding box center [648, 511] width 107 height 19
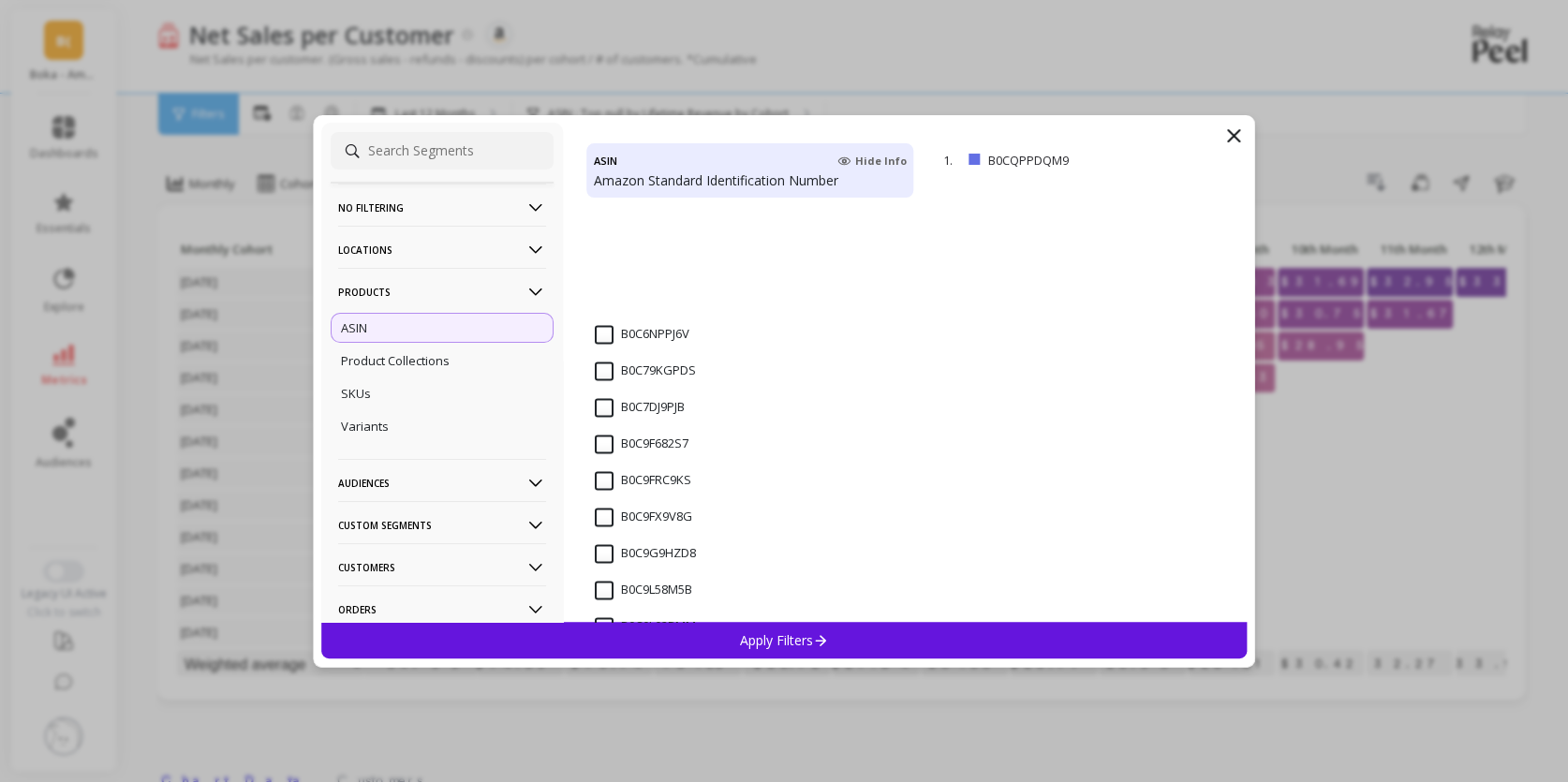
scroll to position [6067, 0]
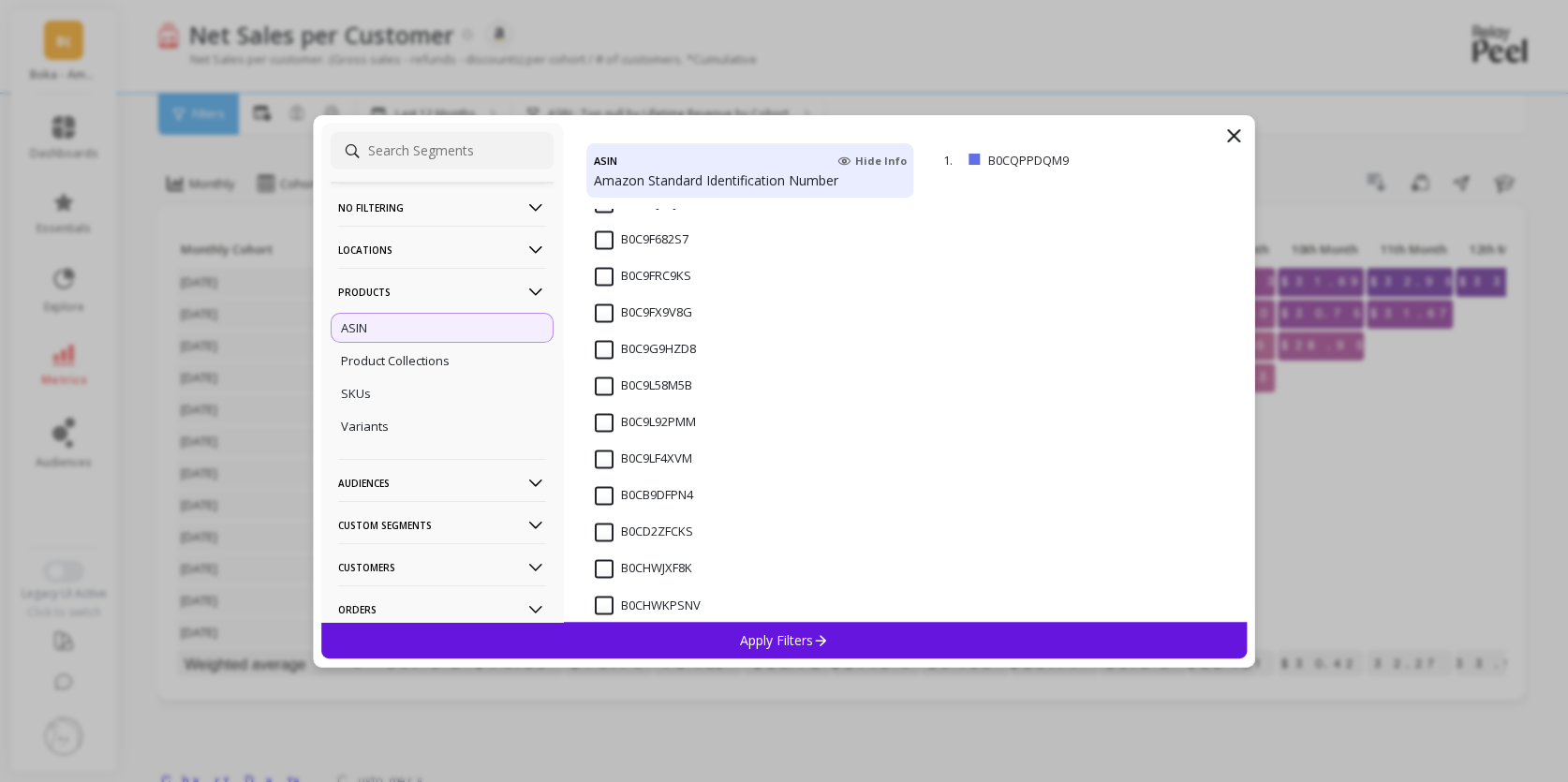
click at [765, 642] on p "Apply Filters" at bounding box center [784, 640] width 89 height 18
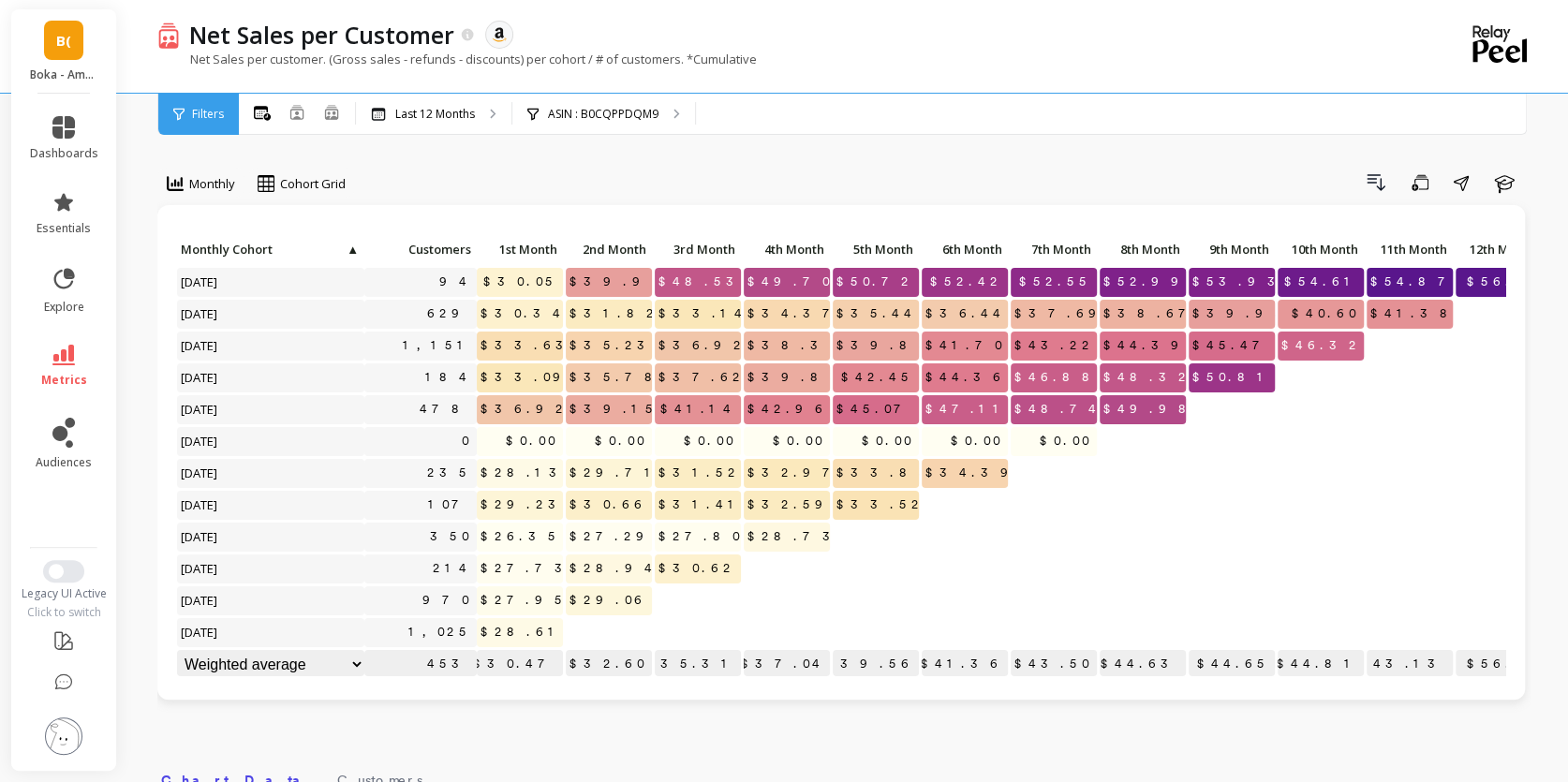
scroll to position [0, 37]
